Goal: Download file/media

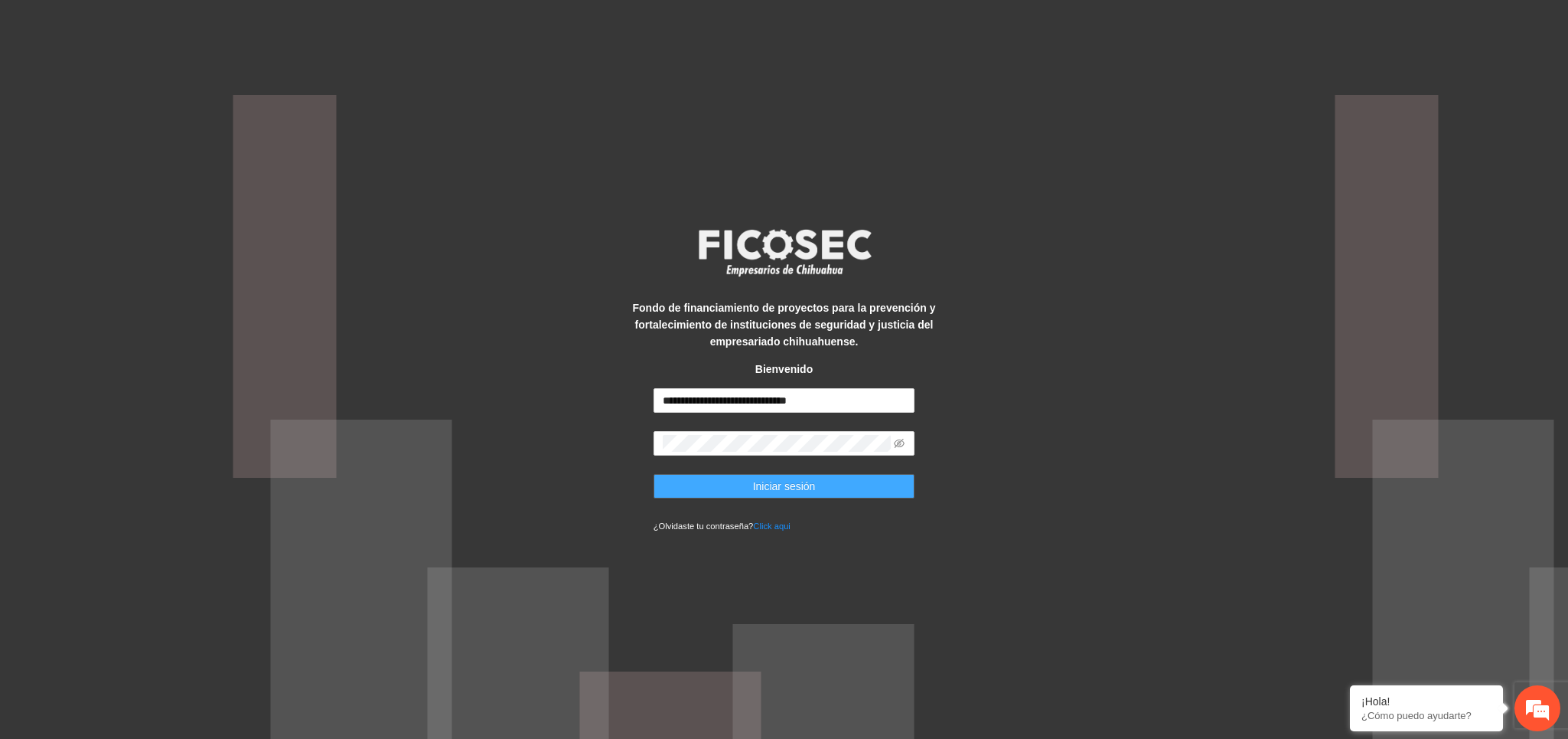
click at [794, 482] on span "Iniciar sesión" at bounding box center [784, 486] width 63 height 17
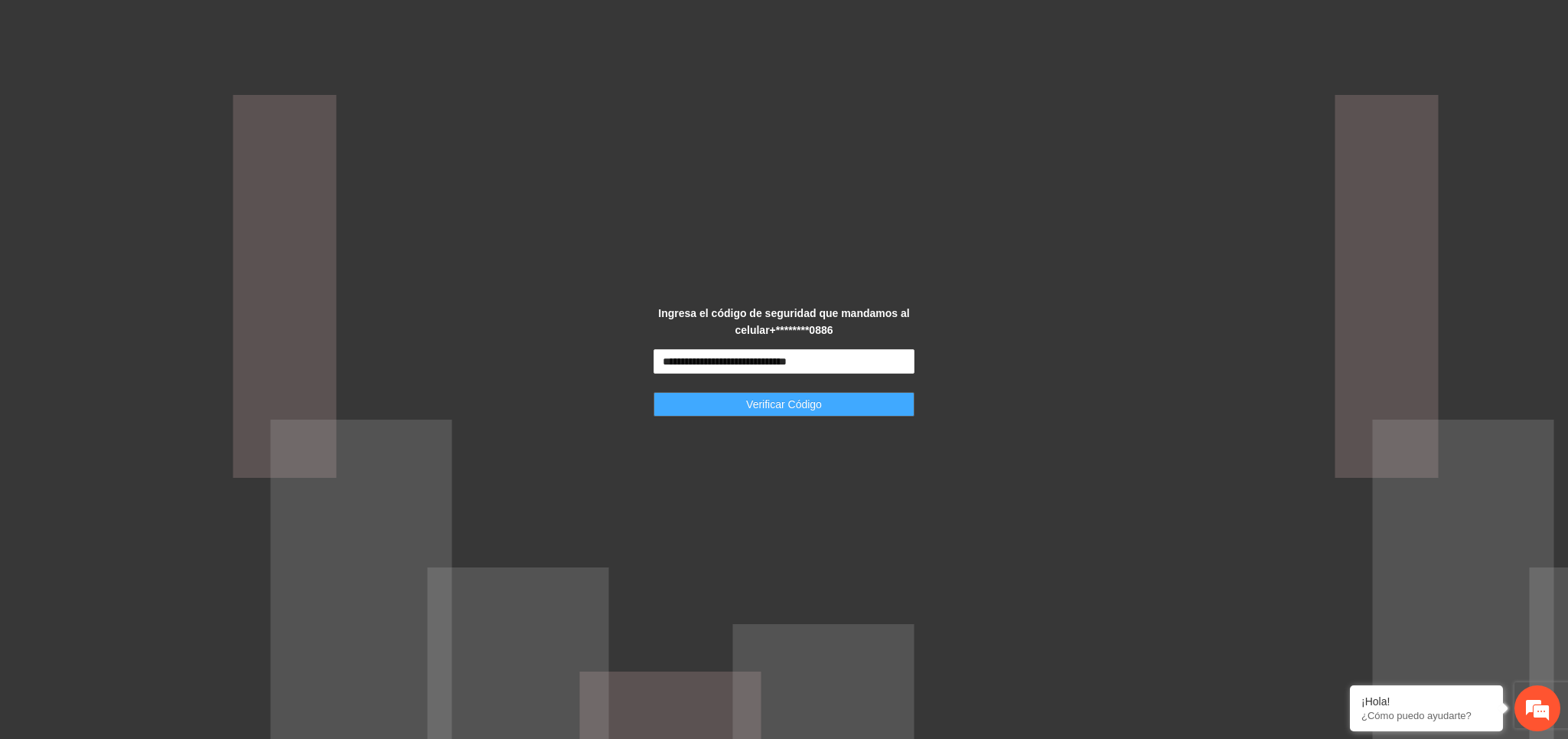
click at [830, 400] on button "Verificar Código" at bounding box center [784, 404] width 262 height 24
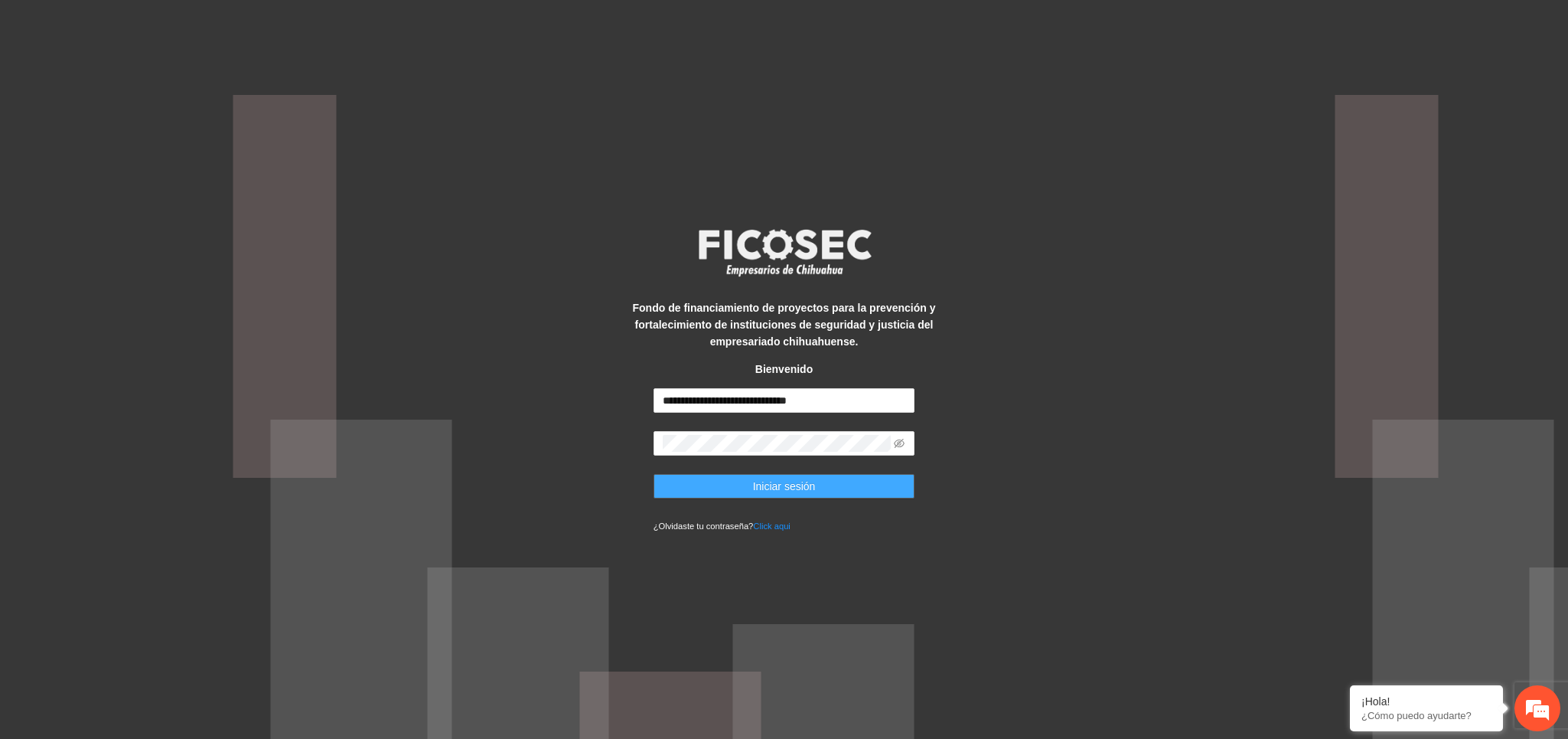
click at [767, 485] on span "Iniciar sesión" at bounding box center [784, 486] width 63 height 17
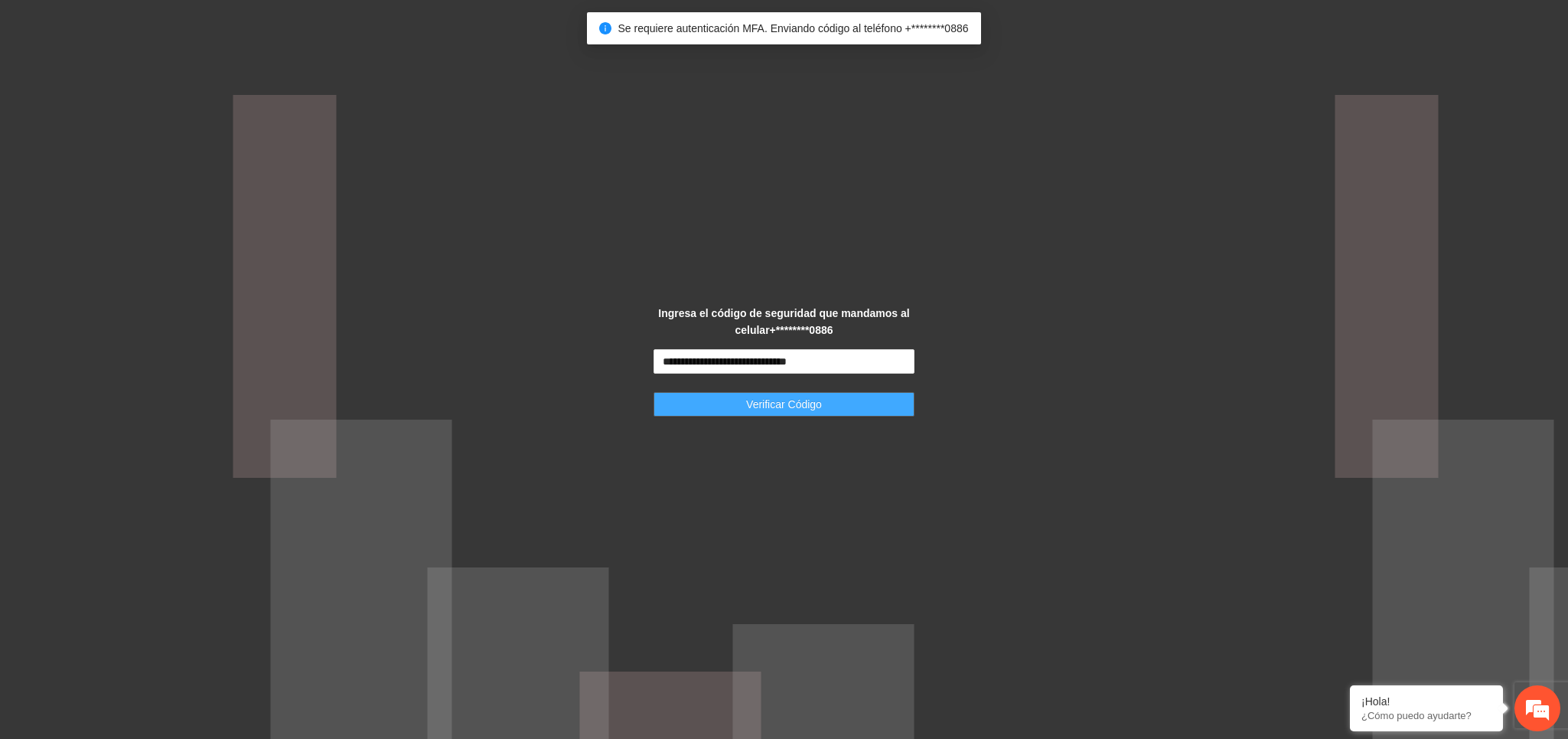
click at [801, 405] on span "Verificar Código" at bounding box center [784, 405] width 76 height 17
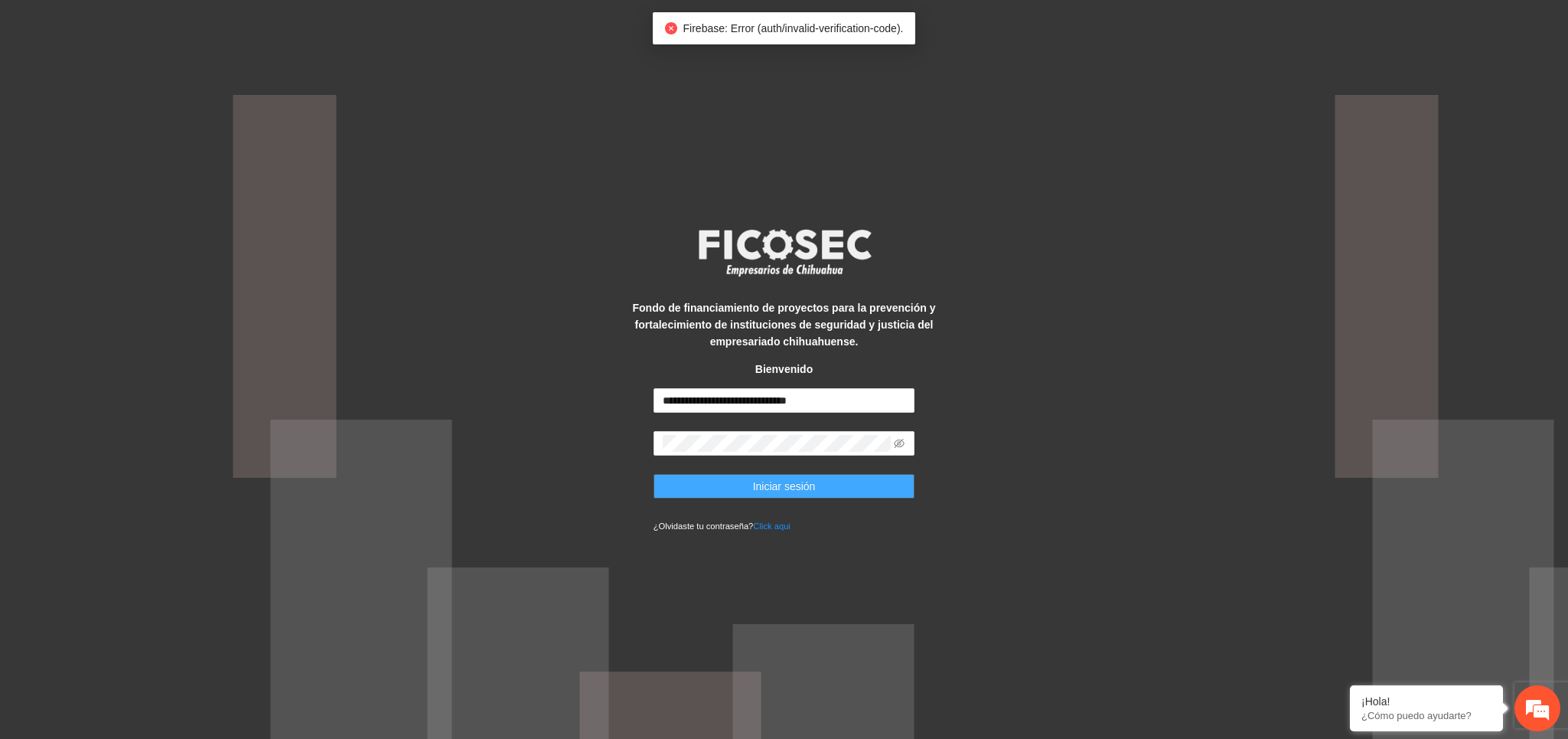
click at [775, 482] on span "Iniciar sesión" at bounding box center [784, 486] width 63 height 17
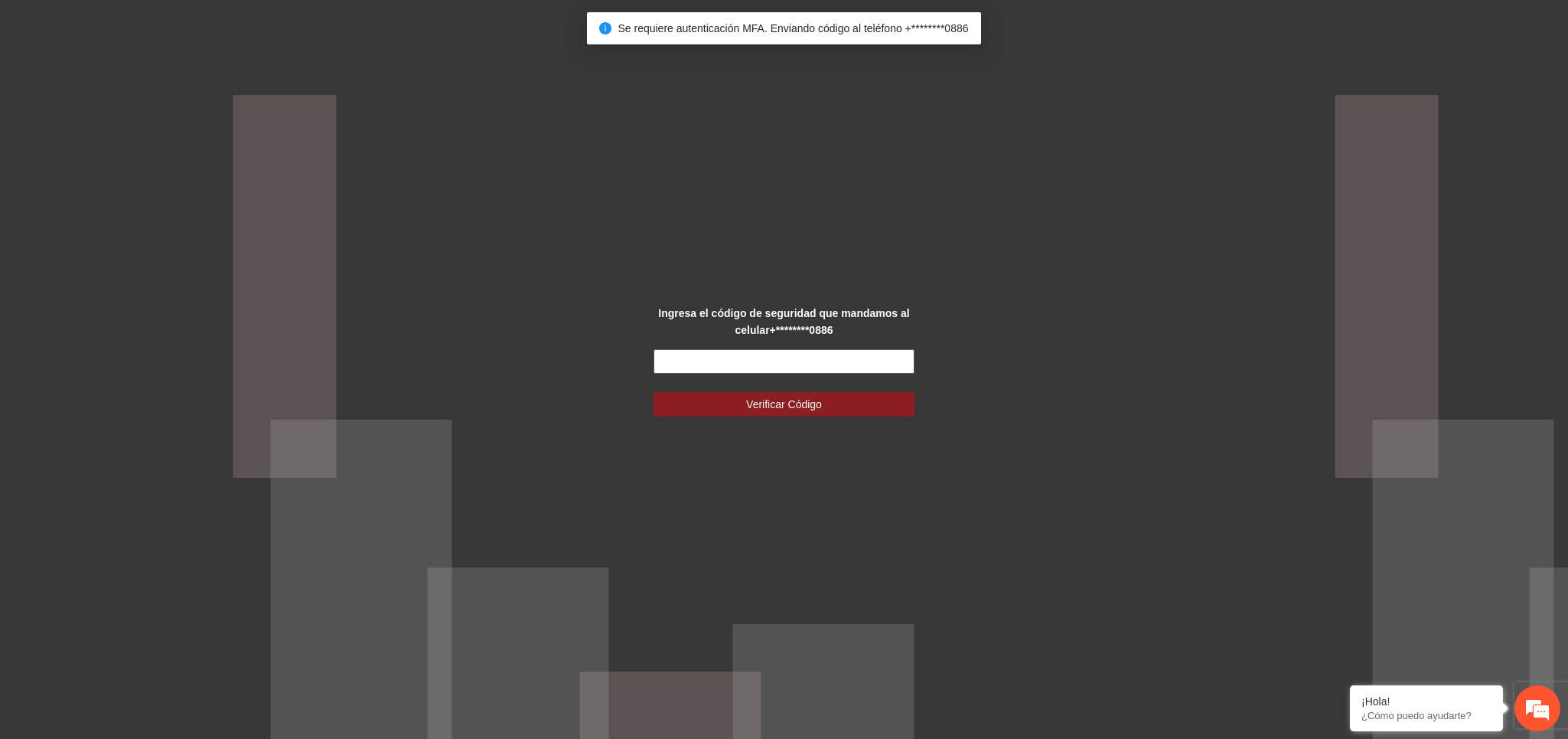
click at [739, 359] on input "text" at bounding box center [784, 361] width 262 height 24
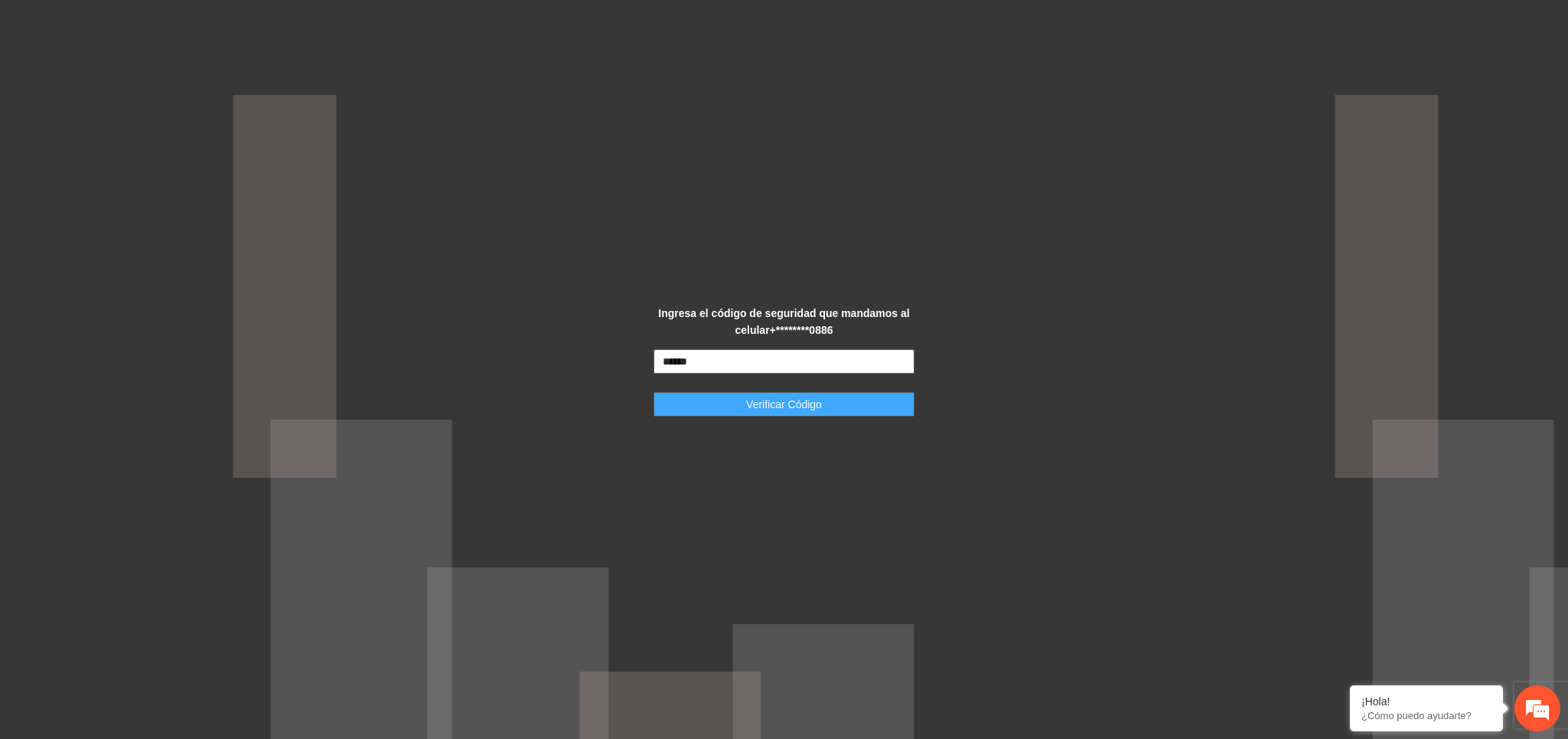
type input "******"
click at [730, 401] on button "Verificar Código" at bounding box center [784, 404] width 262 height 24
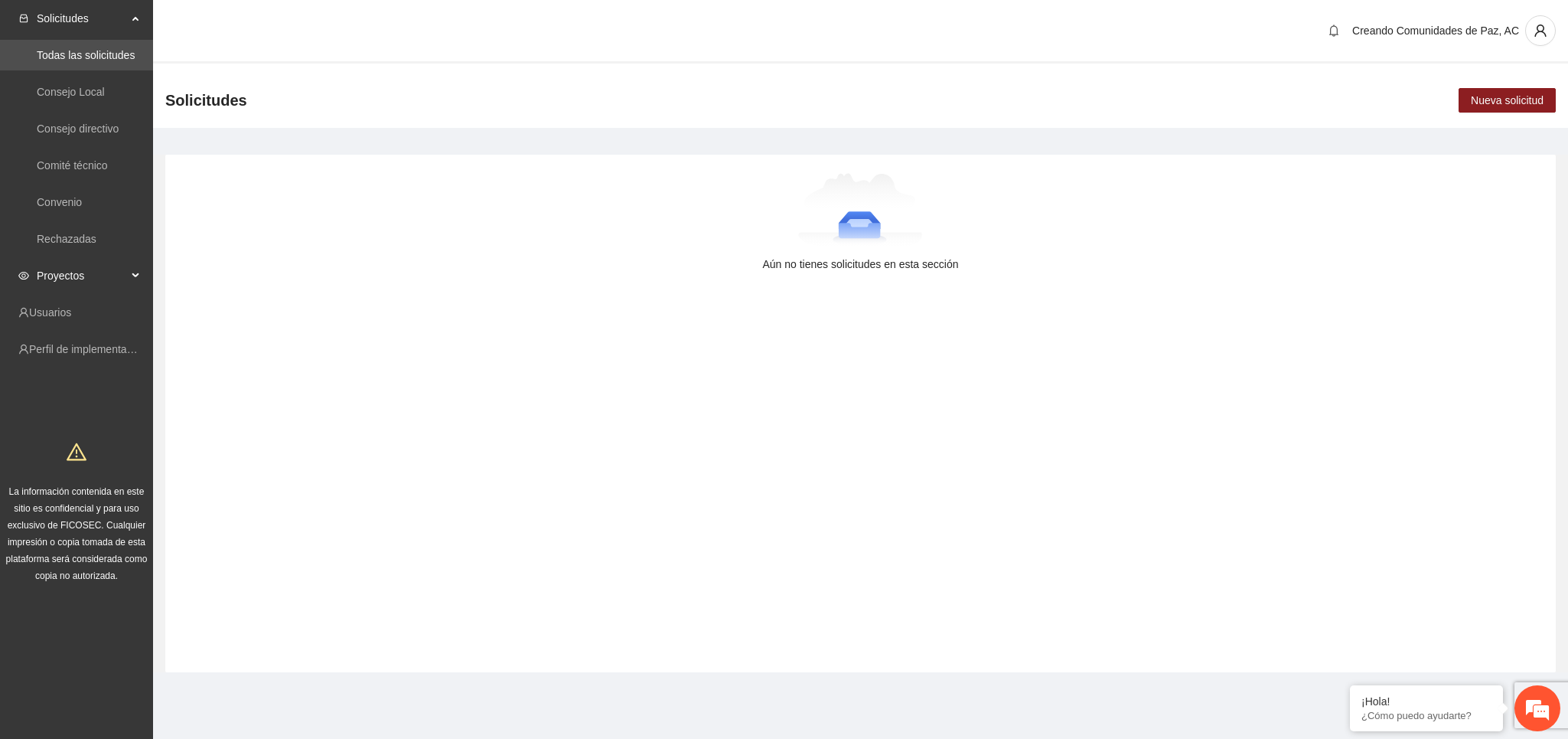
click at [43, 274] on span "Proyectos" at bounding box center [82, 275] width 90 height 31
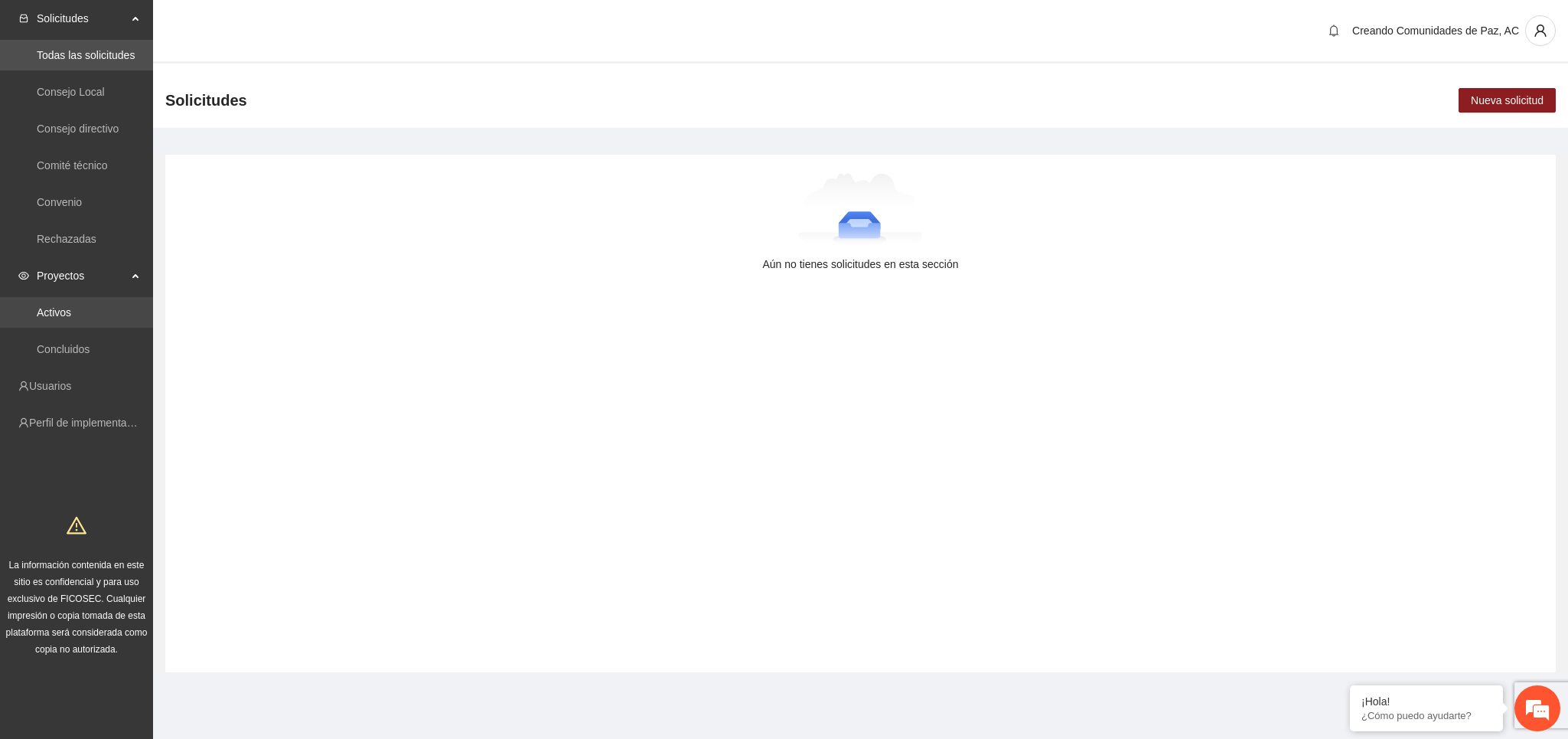
click at [60, 306] on link "Activos" at bounding box center [53, 312] width 34 height 13
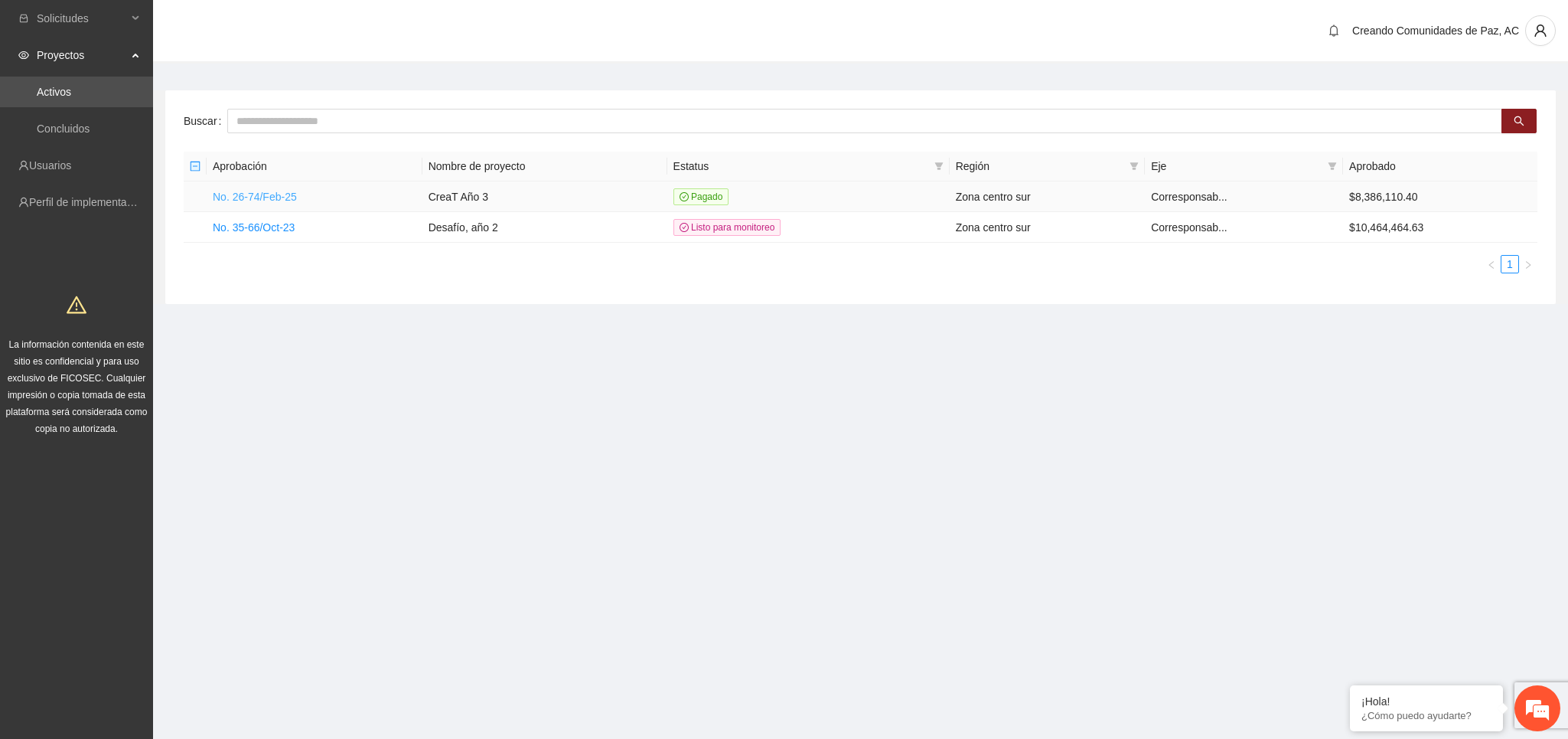
click at [283, 194] on link "No. 26-74/Feb-25" at bounding box center [254, 197] width 84 height 13
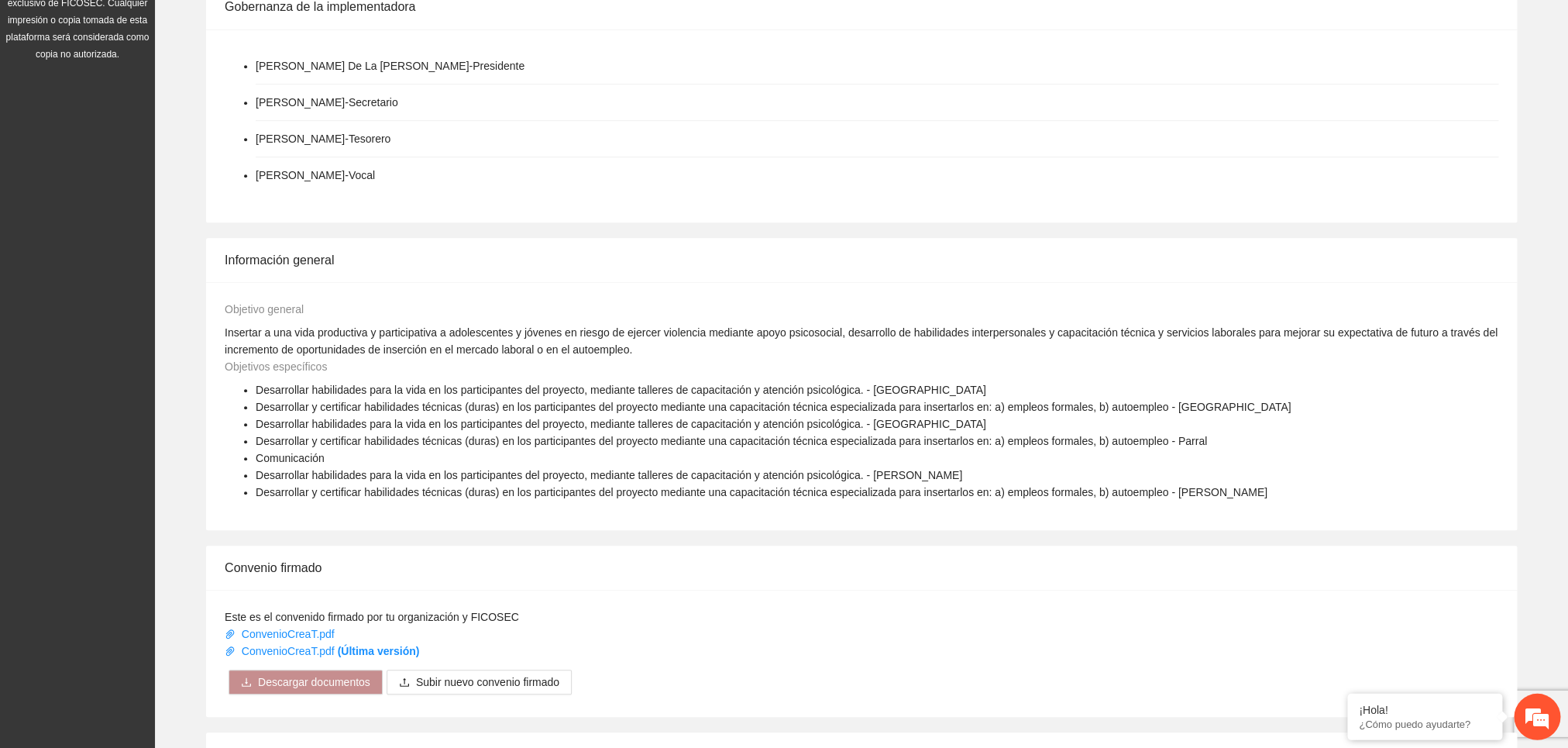
scroll to position [502, 0]
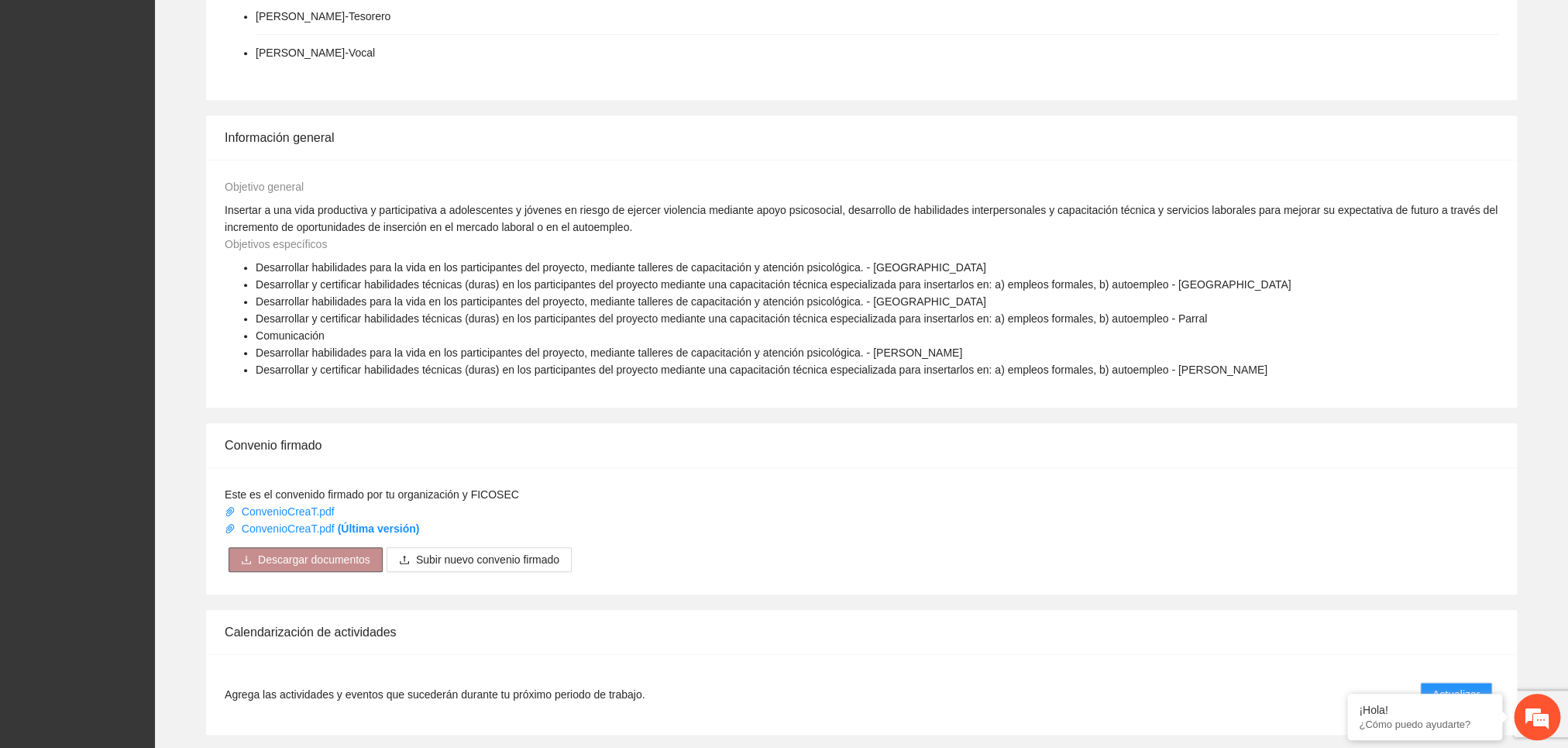
click at [311, 568] on span "Descargar documentos" at bounding box center [314, 560] width 112 height 17
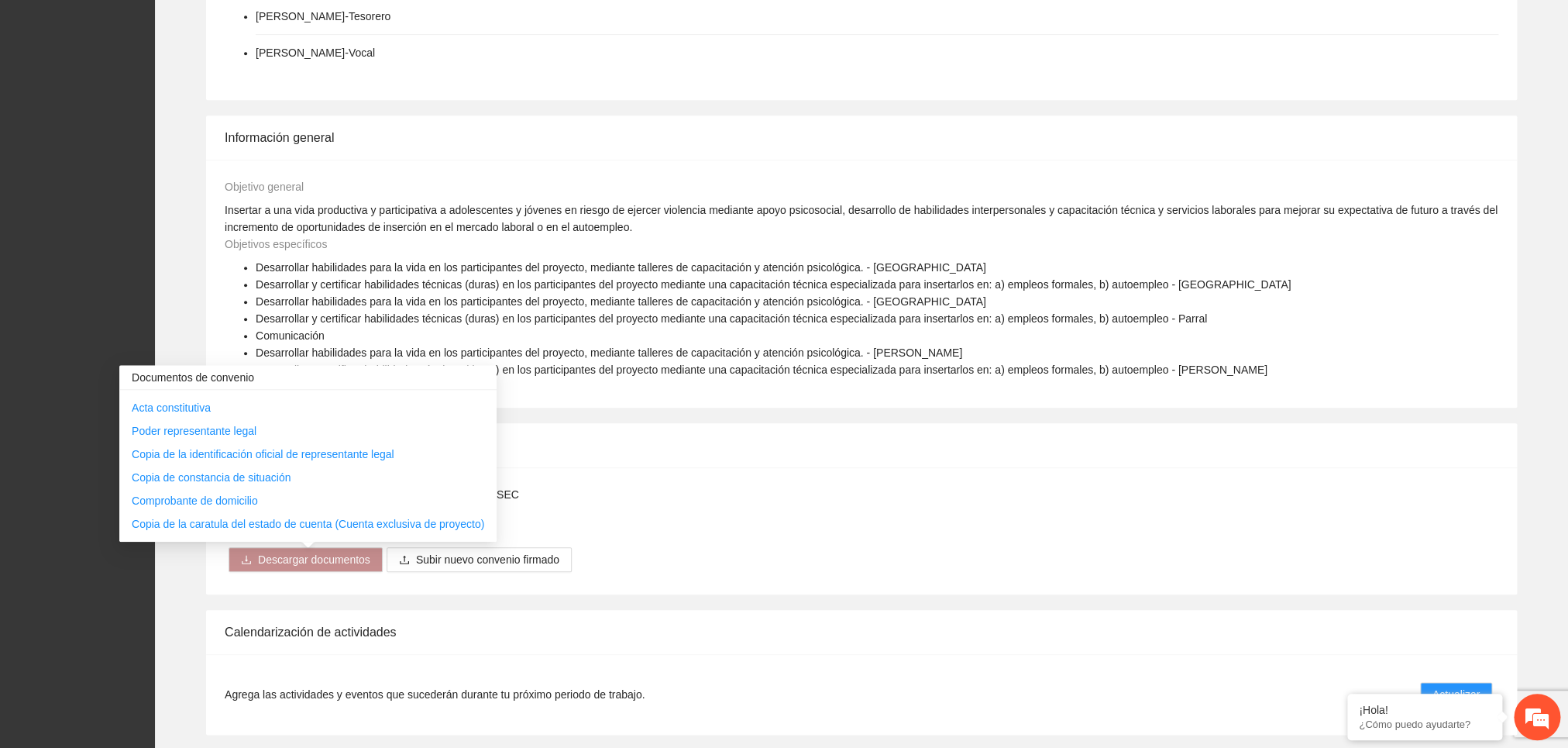
click at [764, 500] on div "Este es el convenido firmado por tu organización y FICOSEC ConvenioCreaT.pdf Co…" at bounding box center [862, 531] width 1311 height 127
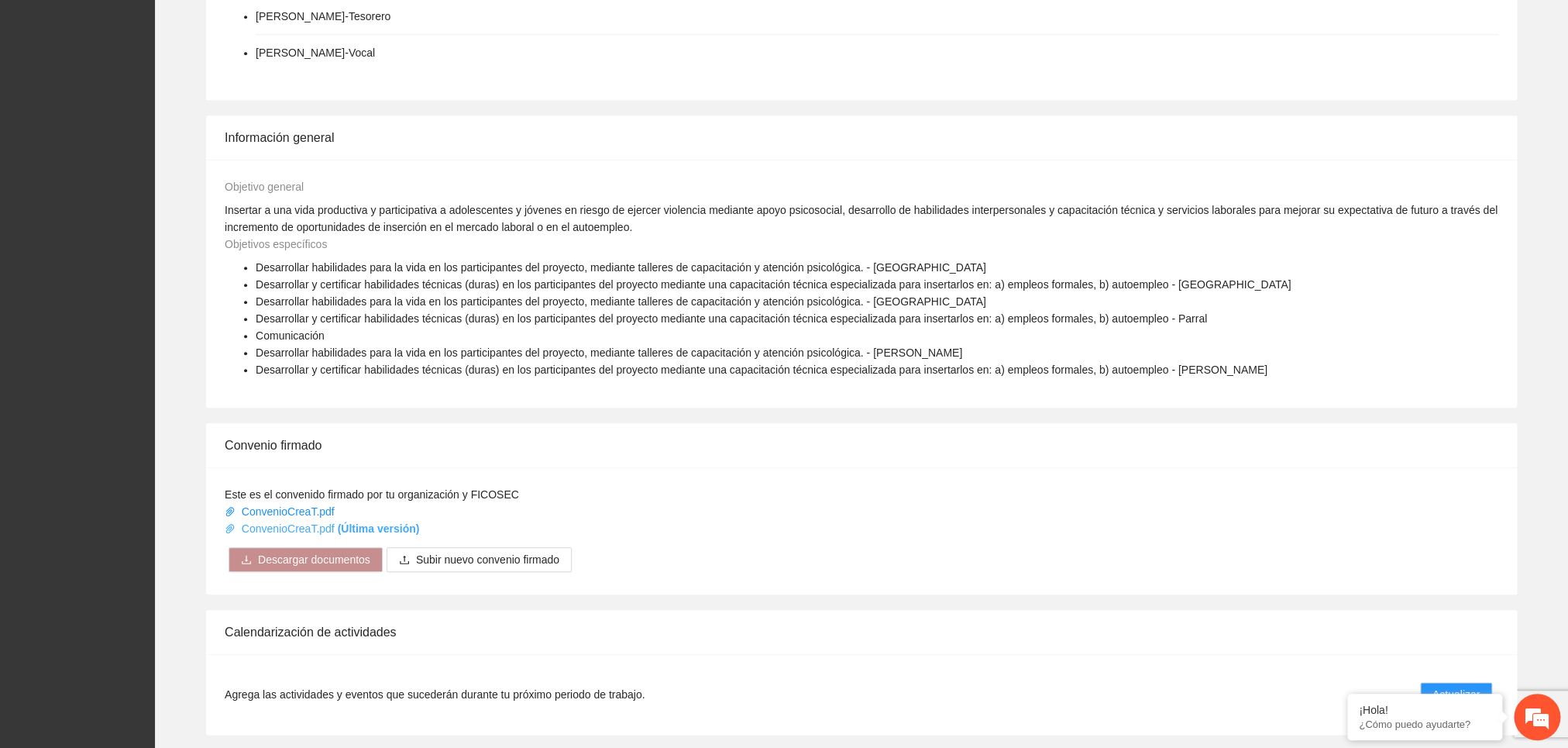
click at [301, 535] on link "ConvenioCreaT.pdf (Última versión)" at bounding box center [322, 528] width 194 height 13
